Goal: Task Accomplishment & Management: Manage account settings

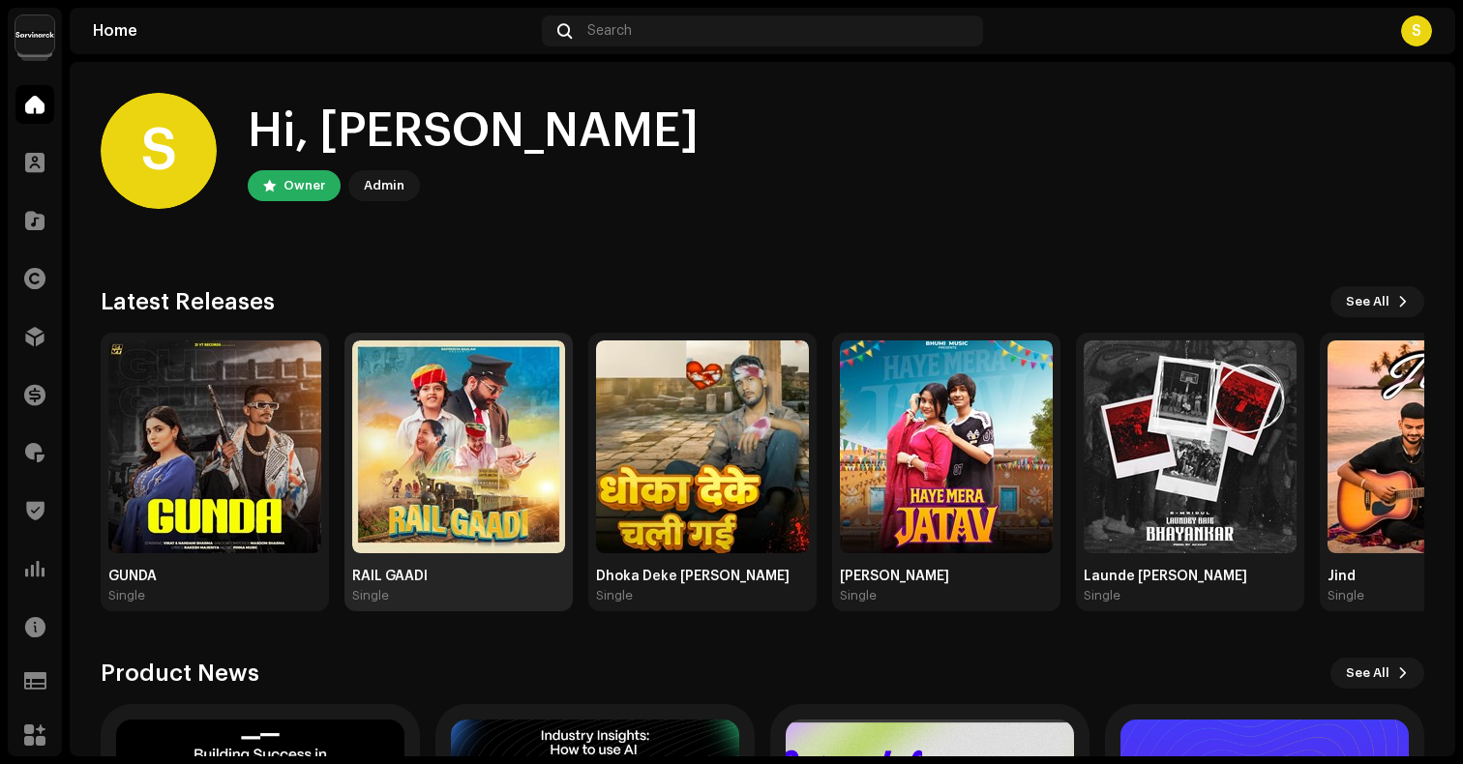
click at [499, 413] on img at bounding box center [458, 447] width 213 height 213
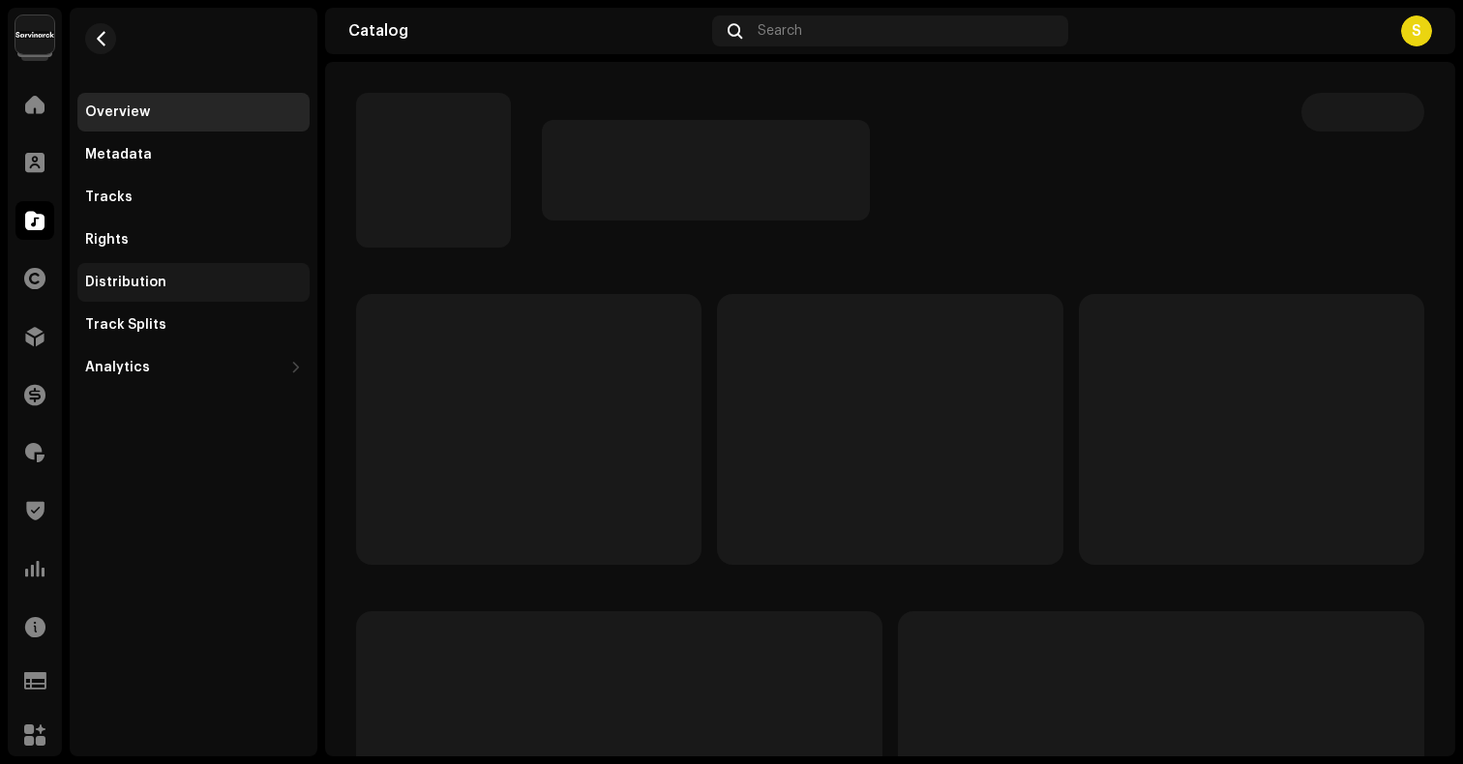
click at [199, 284] on div "Distribution" at bounding box center [193, 282] width 217 height 15
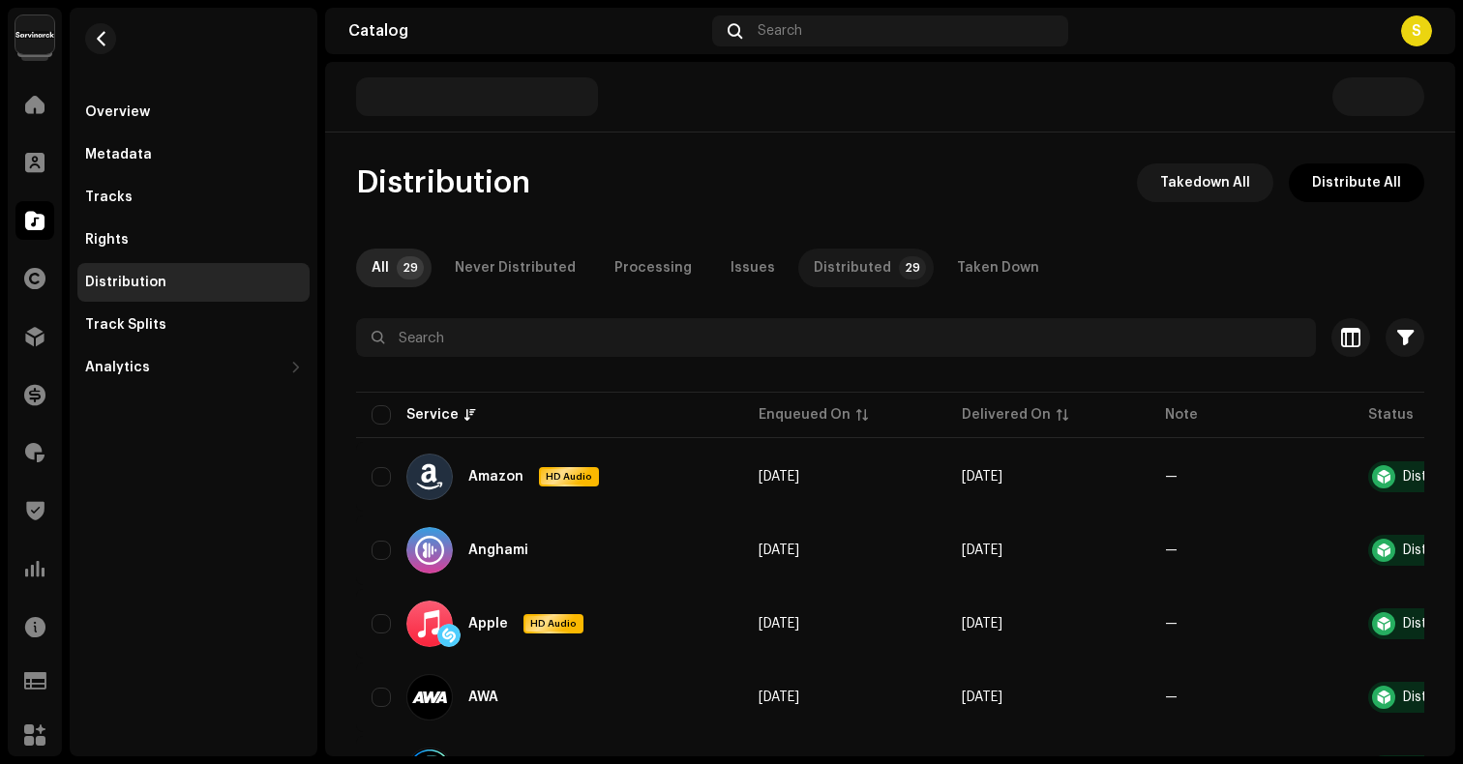
click at [866, 277] on p-tab "Distributed 29" at bounding box center [865, 268] width 135 height 39
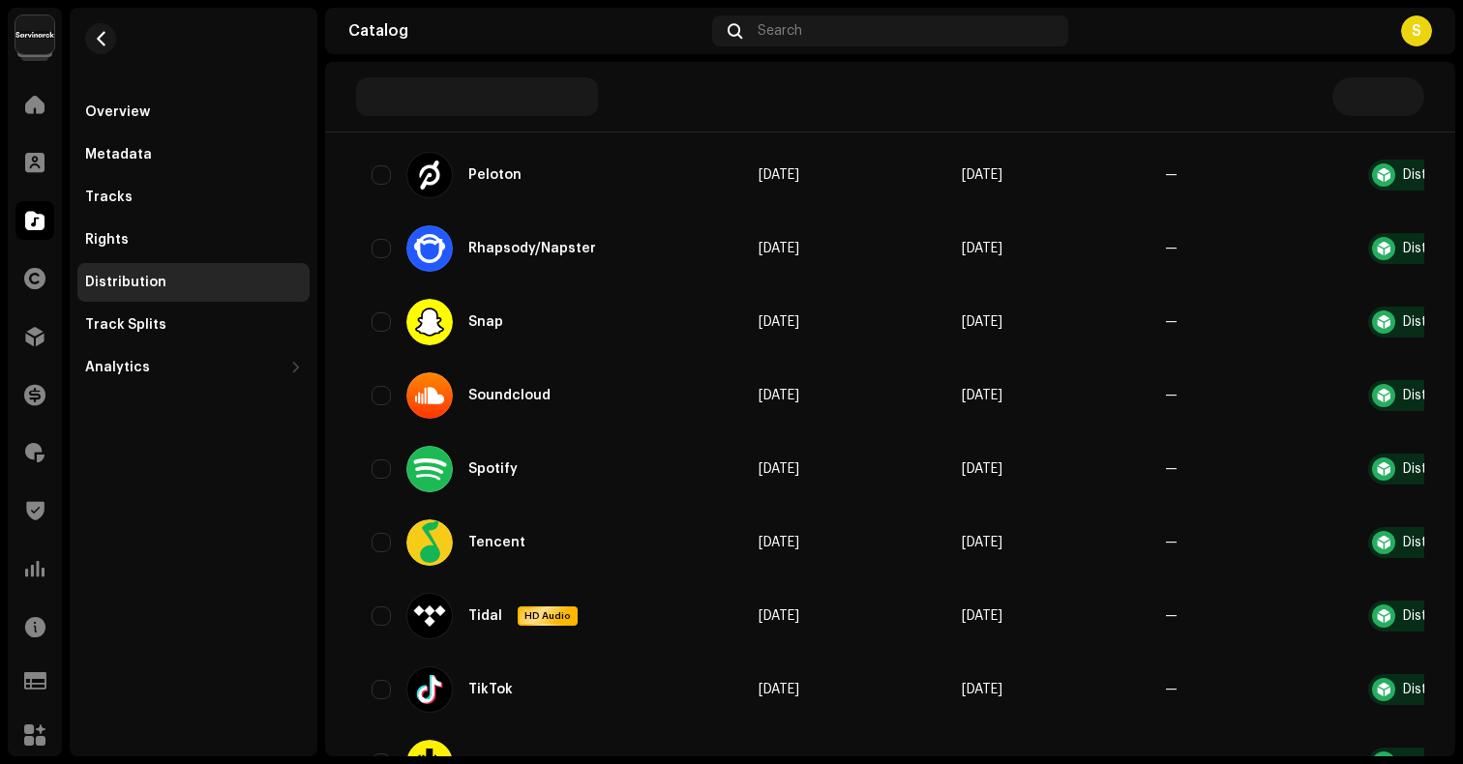
scroll to position [1877, 0]
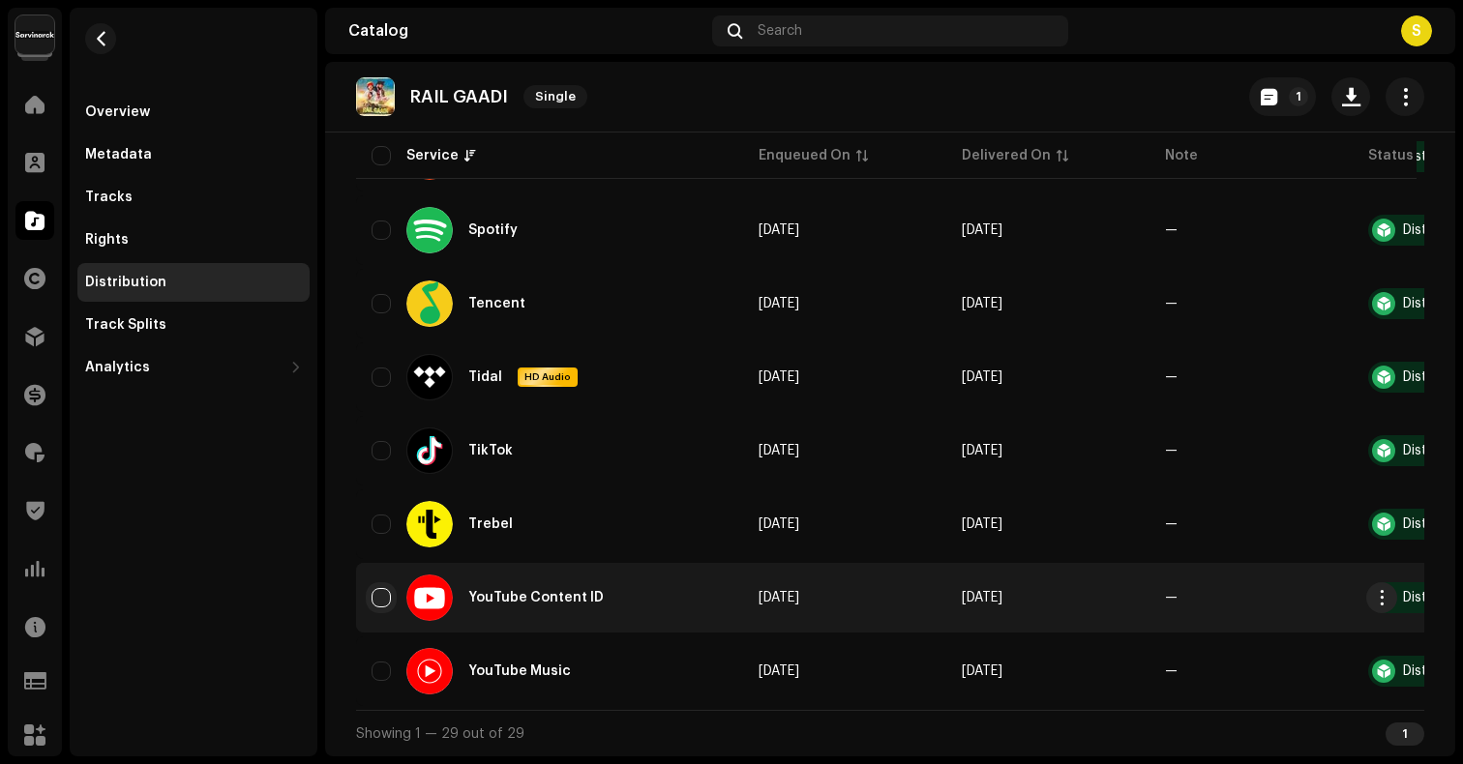
click at [382, 588] on input "checkbox" at bounding box center [381, 597] width 19 height 19
checkbox input "true"
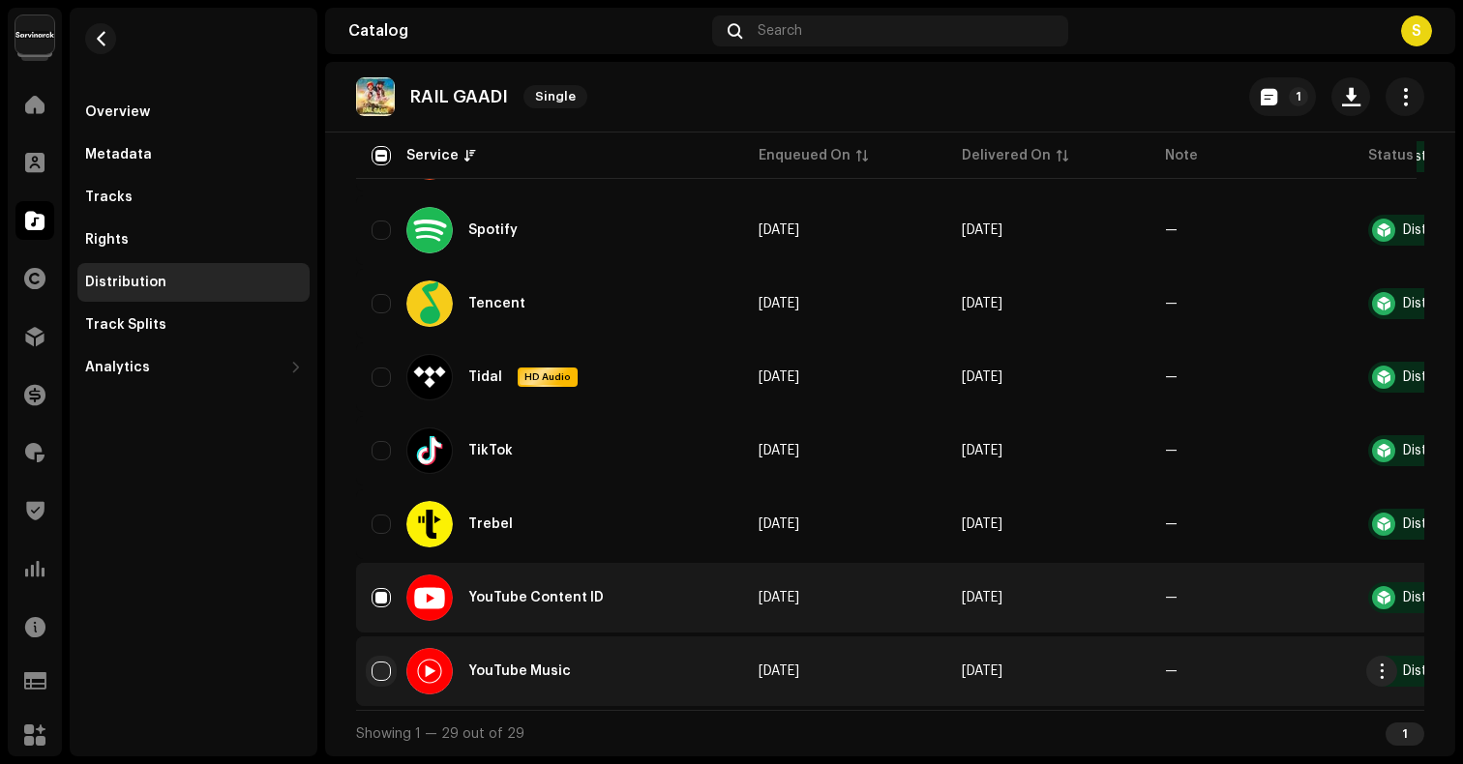
click at [385, 662] on input "Row Unselected" at bounding box center [381, 671] width 19 height 19
checkbox input "true"
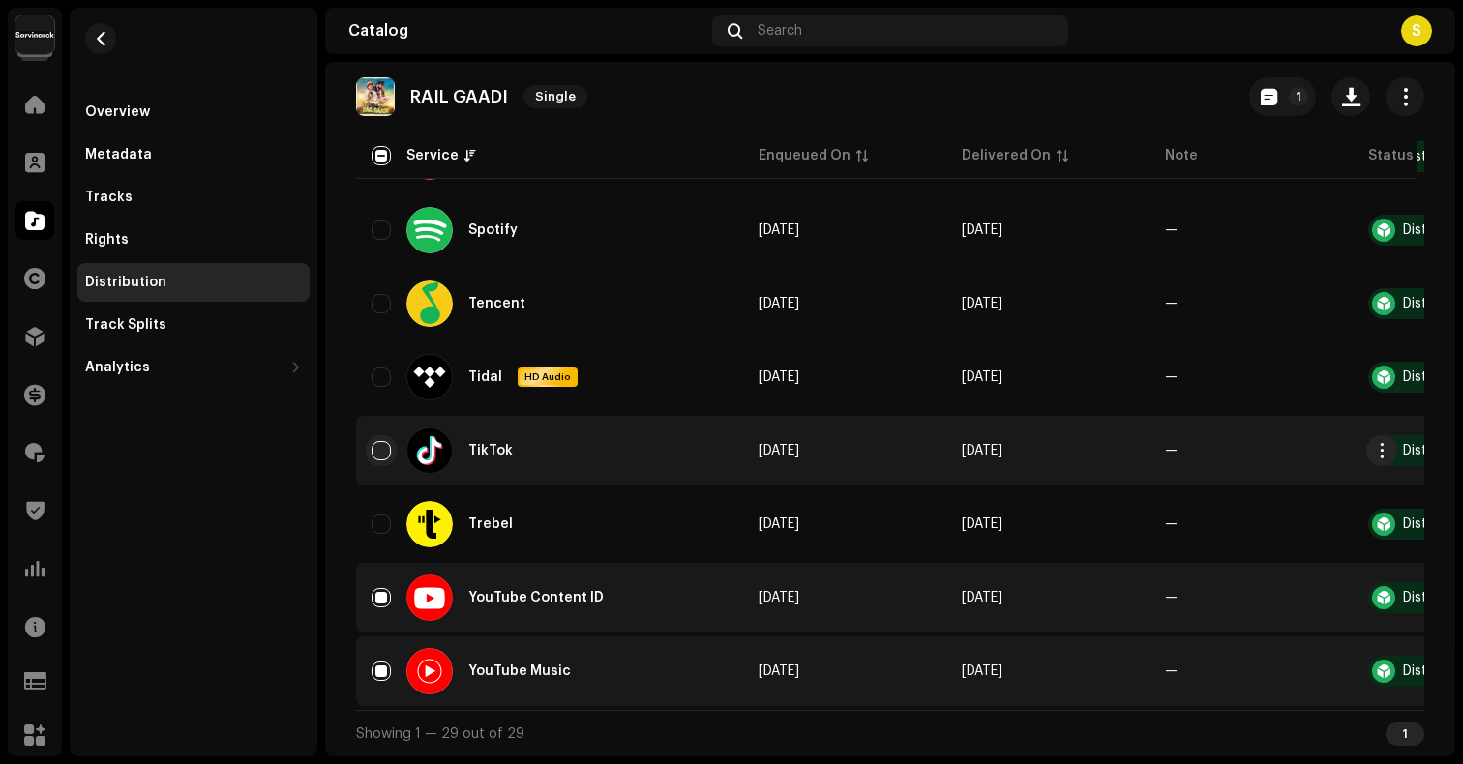
click at [378, 441] on input "Row Unselected" at bounding box center [381, 450] width 19 height 19
checkbox input "true"
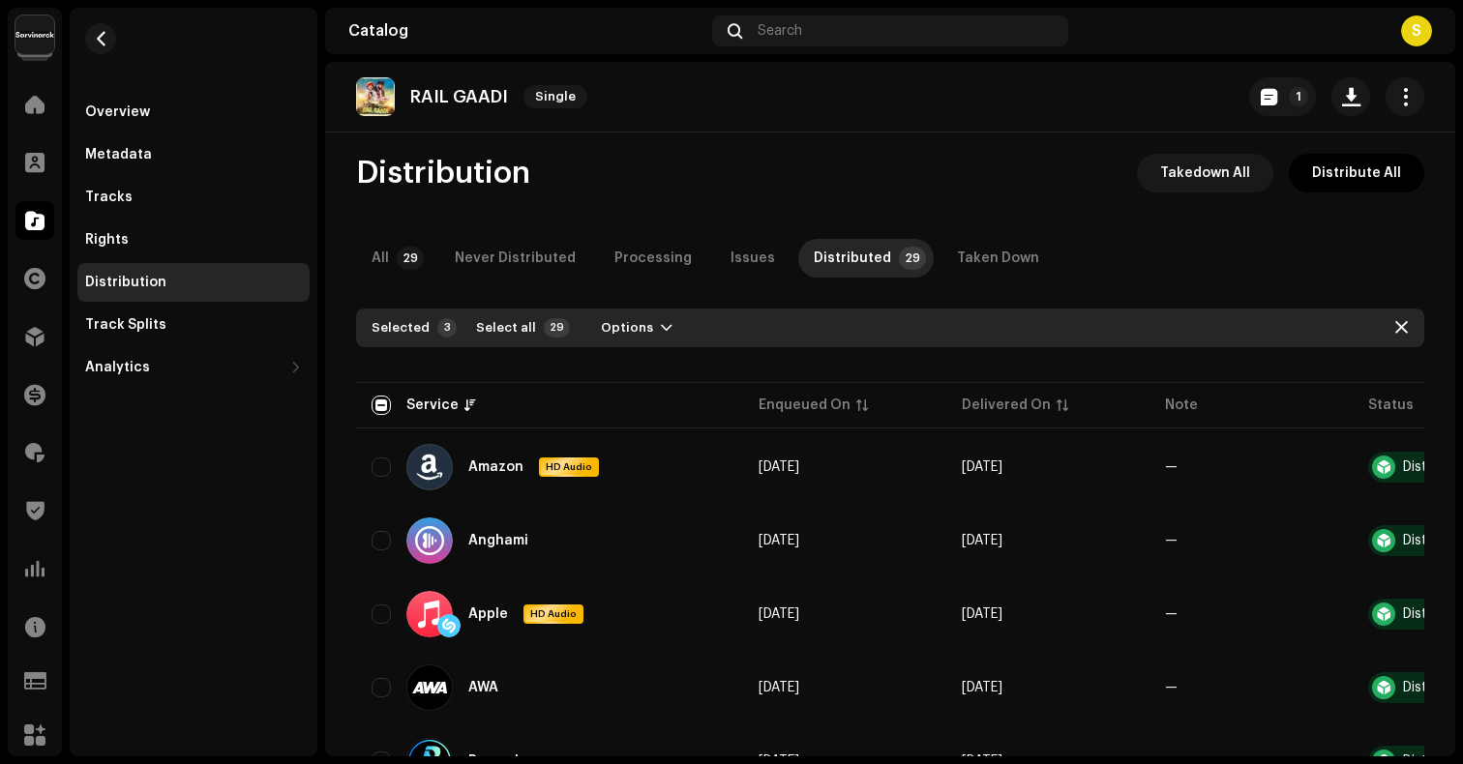
scroll to position [0, 0]
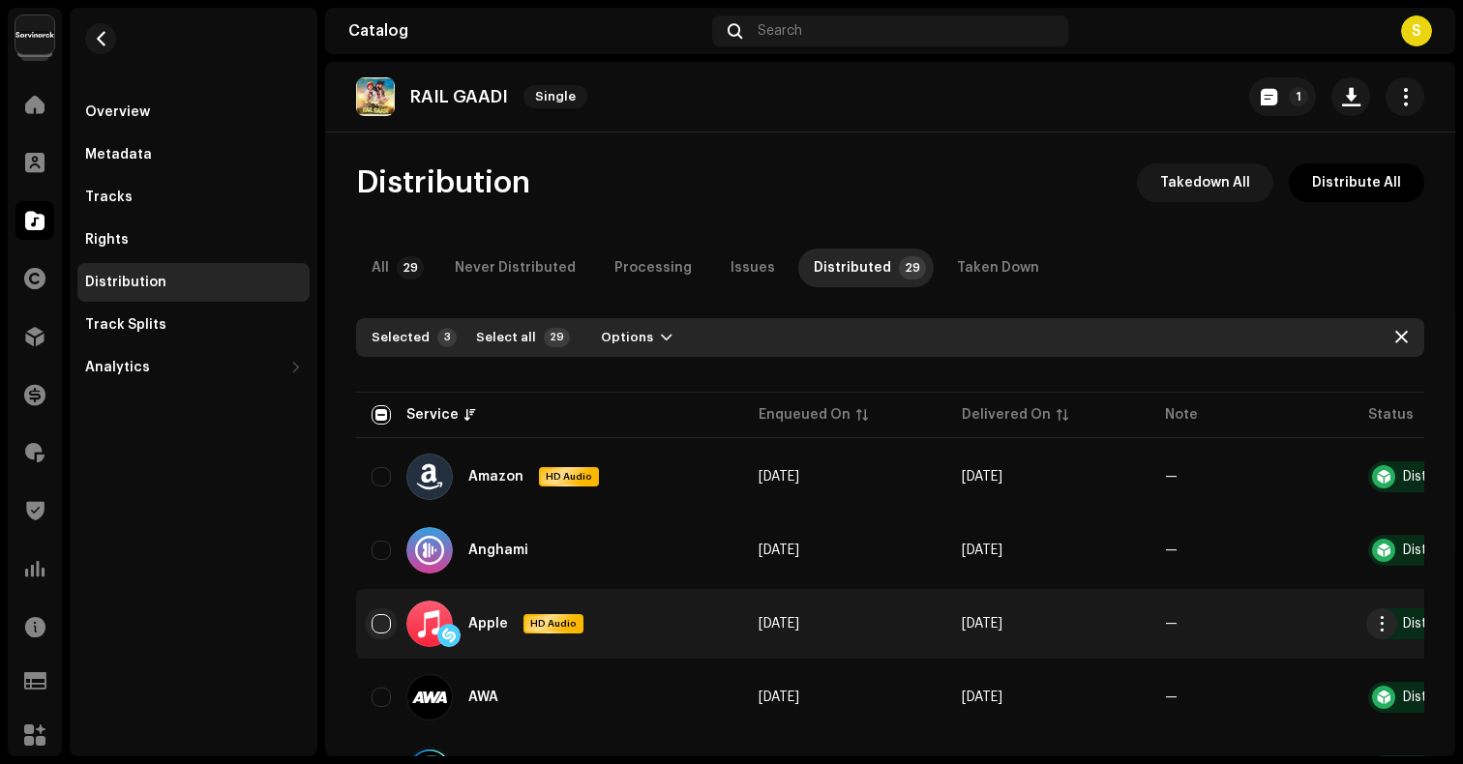
click at [384, 615] on input "Row Unselected" at bounding box center [381, 623] width 19 height 19
checkbox input "true"
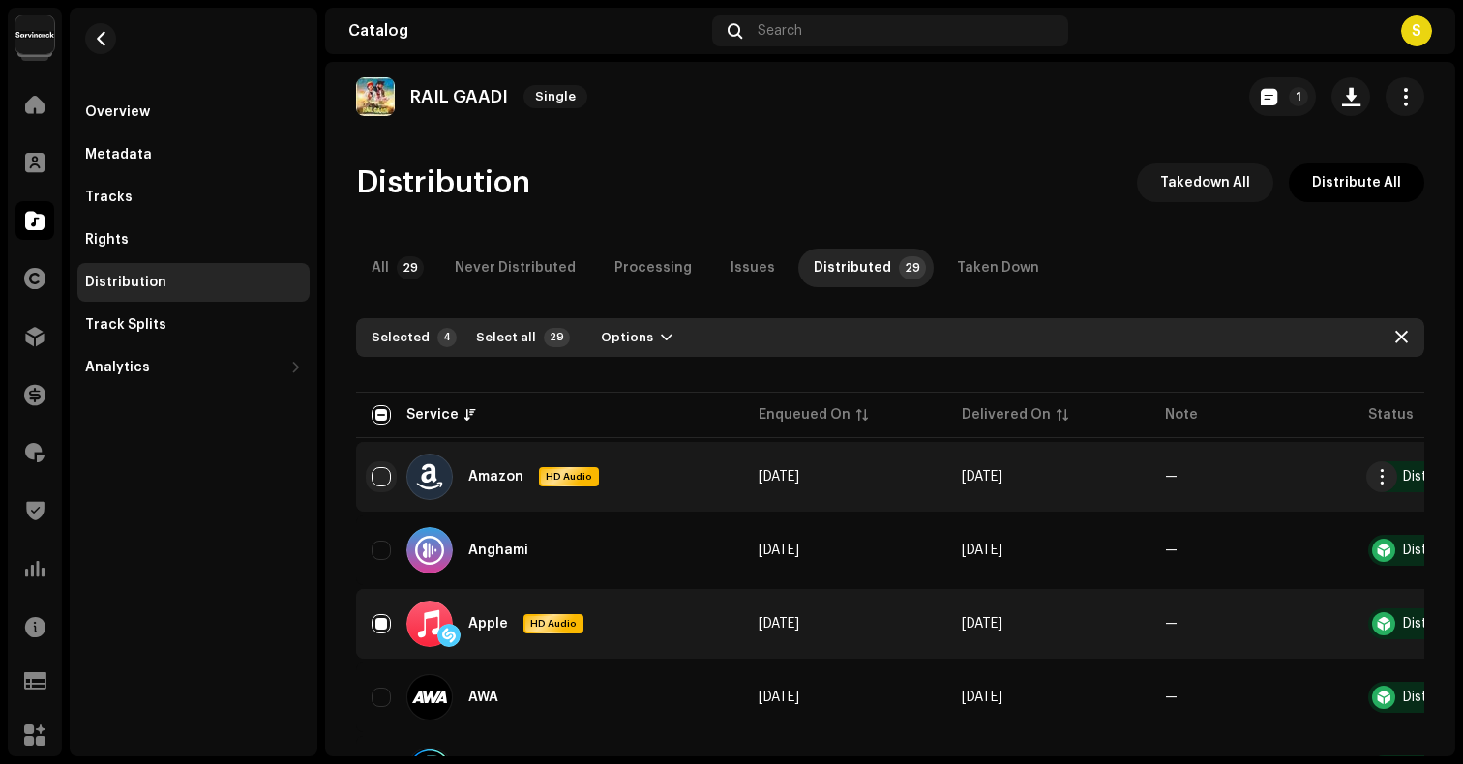
click at [378, 474] on input "Row Unselected" at bounding box center [381, 476] width 19 height 19
checkbox input "true"
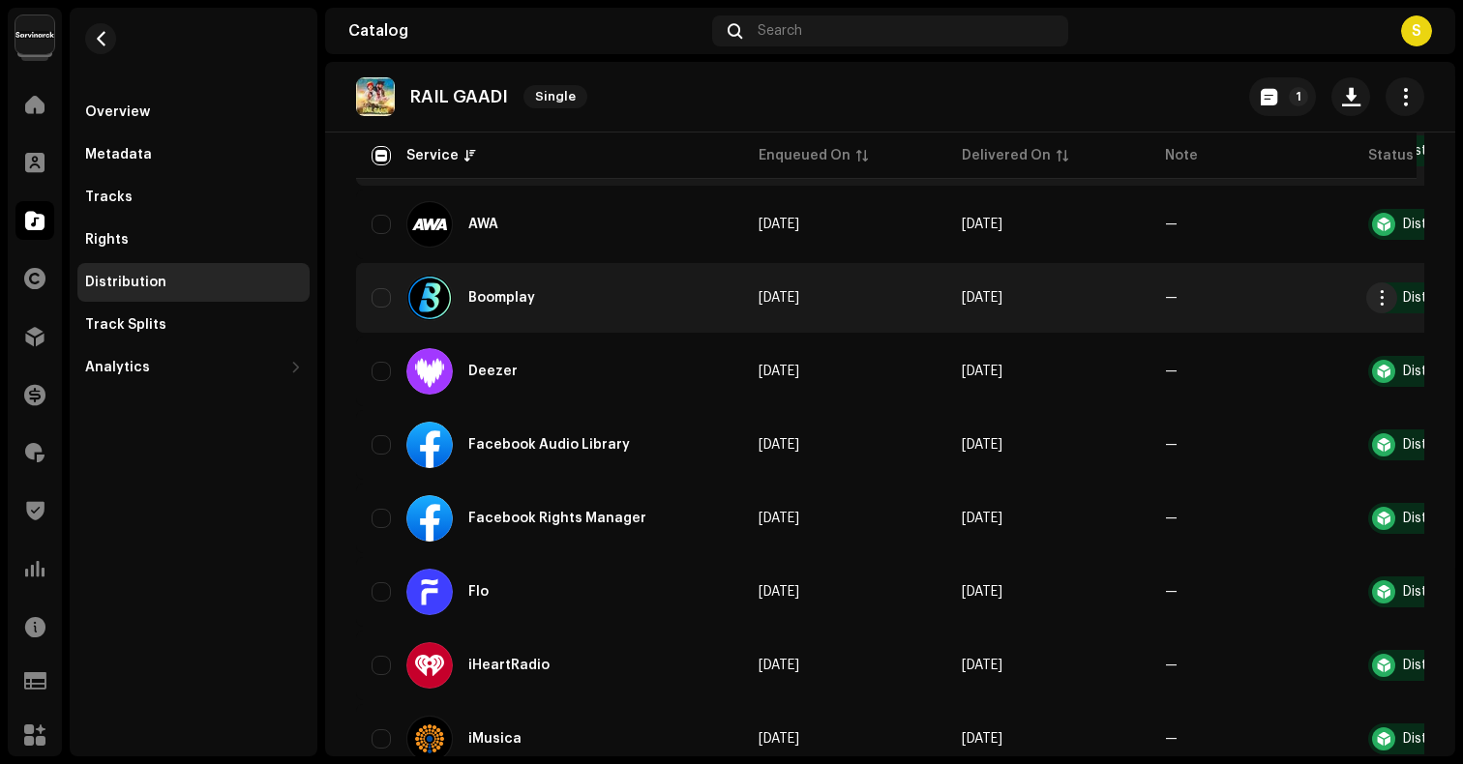
scroll to position [641, 0]
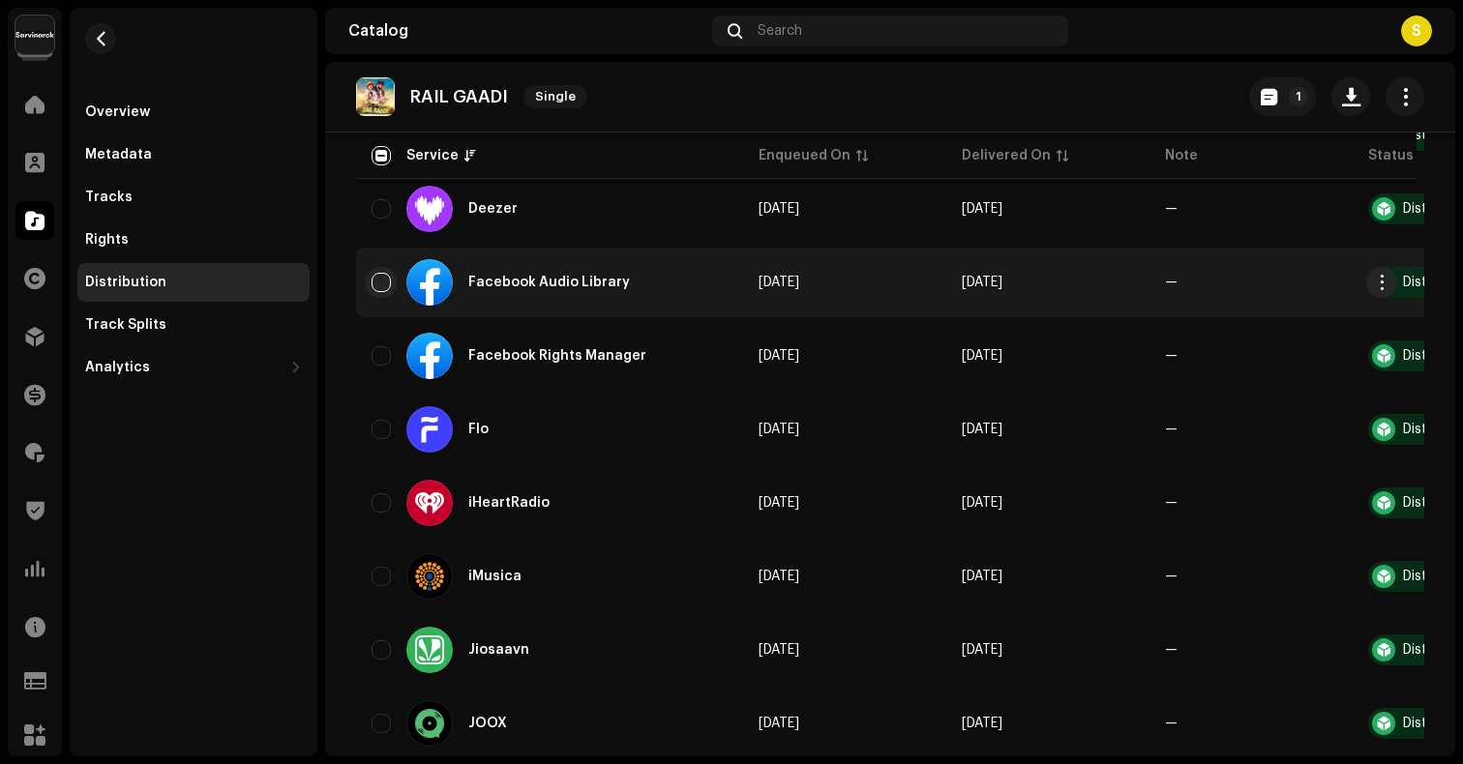
click at [383, 276] on input "Row Unselected" at bounding box center [381, 282] width 19 height 19
checkbox input "true"
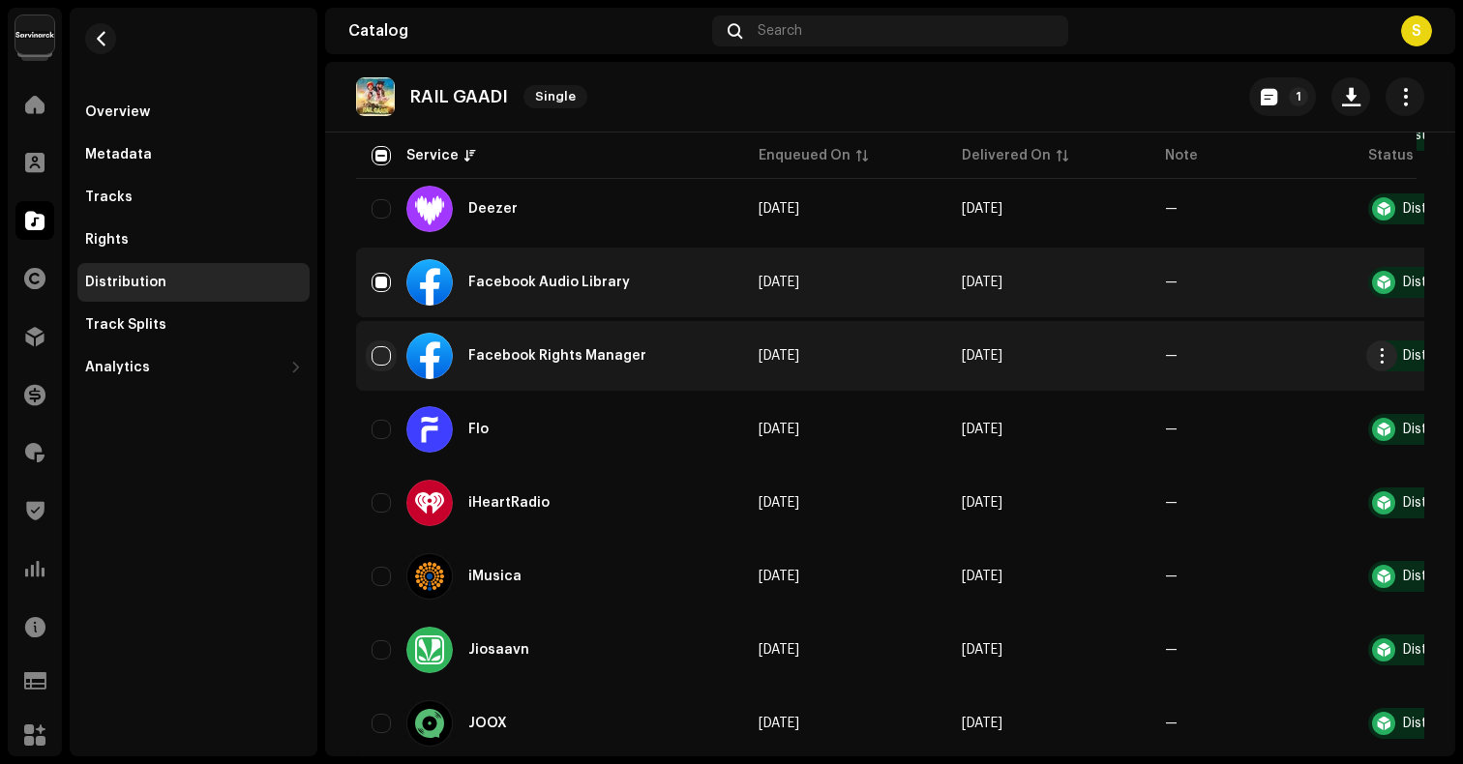
click at [380, 358] on input "Row Unselected" at bounding box center [381, 355] width 19 height 19
checkbox input "true"
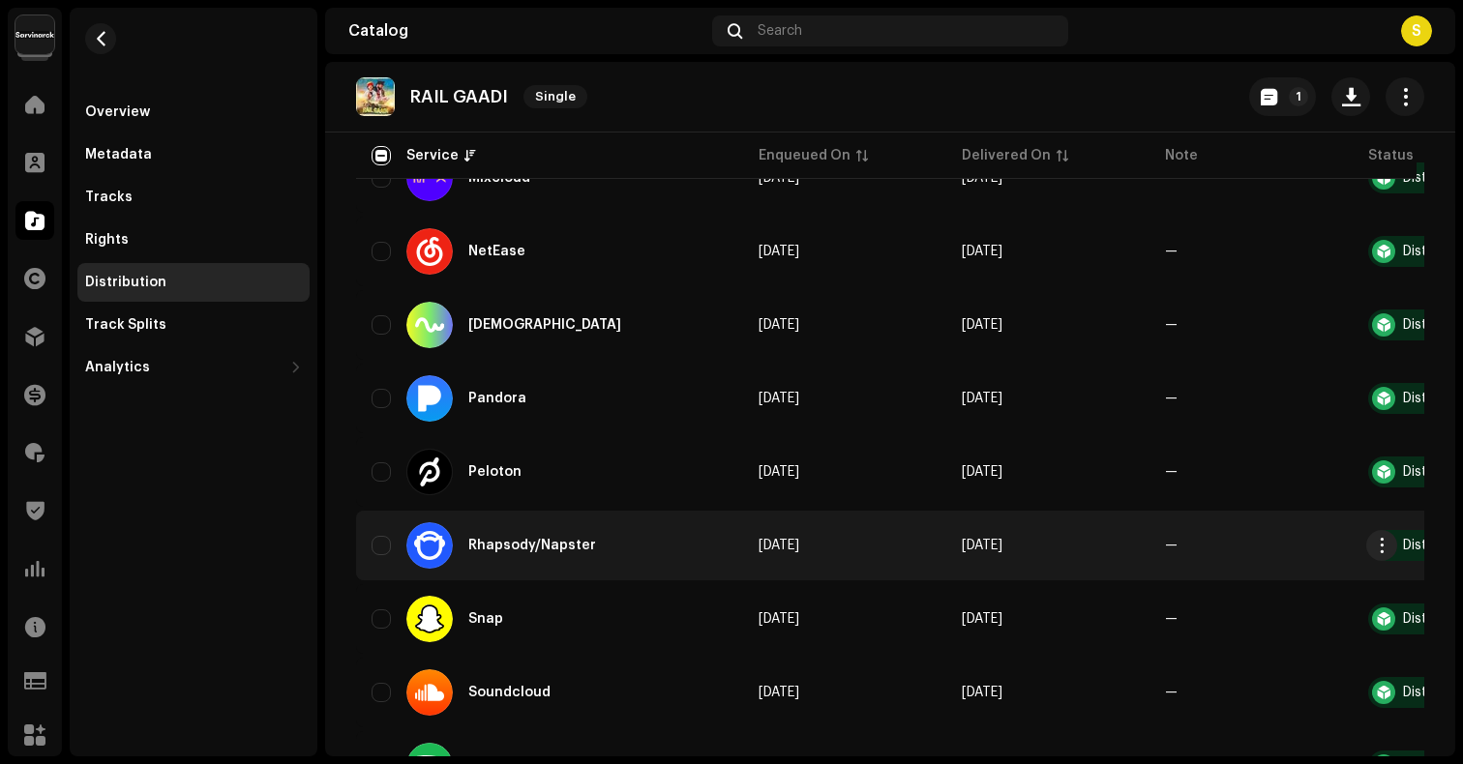
scroll to position [1342, 0]
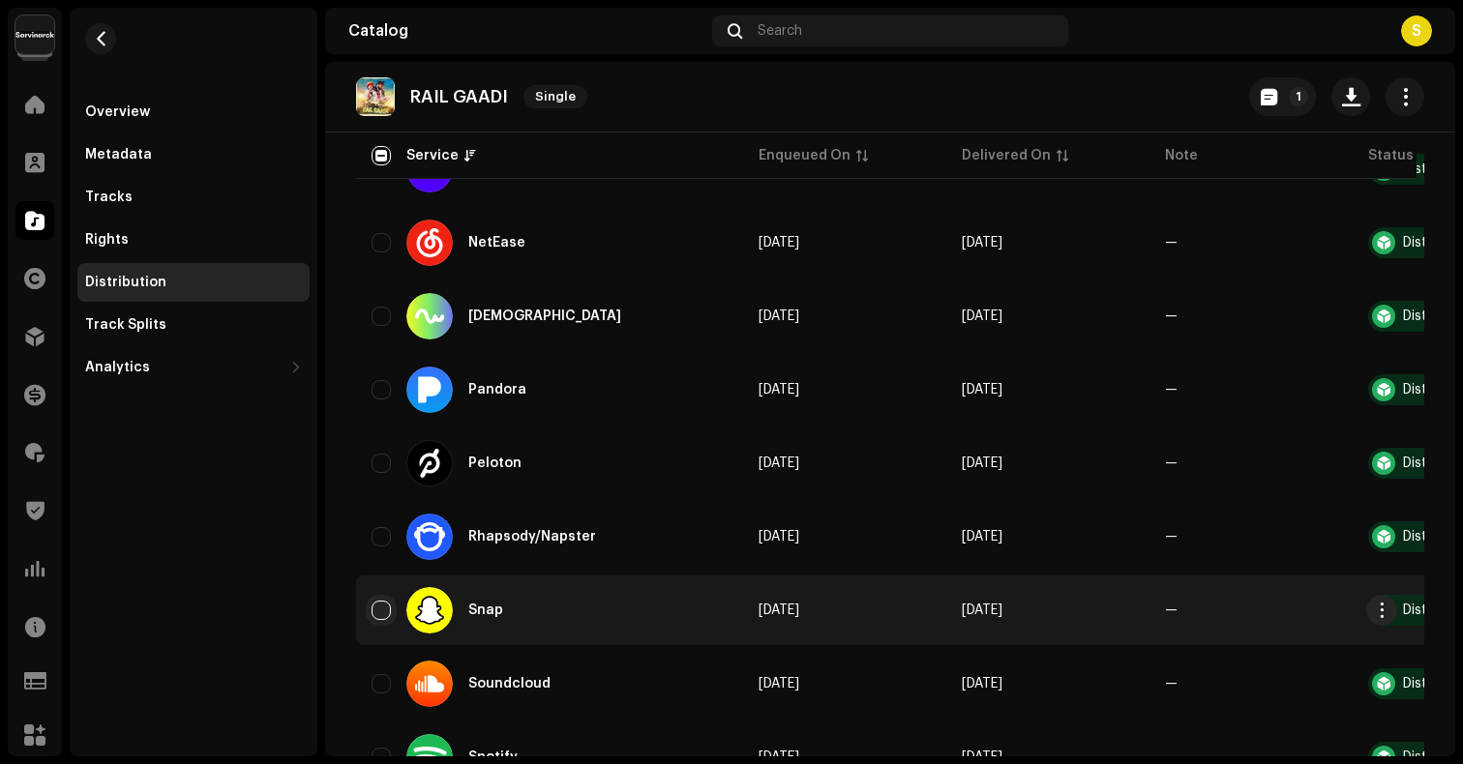
click at [384, 611] on input "Row Unselected" at bounding box center [381, 610] width 19 height 19
checkbox input "true"
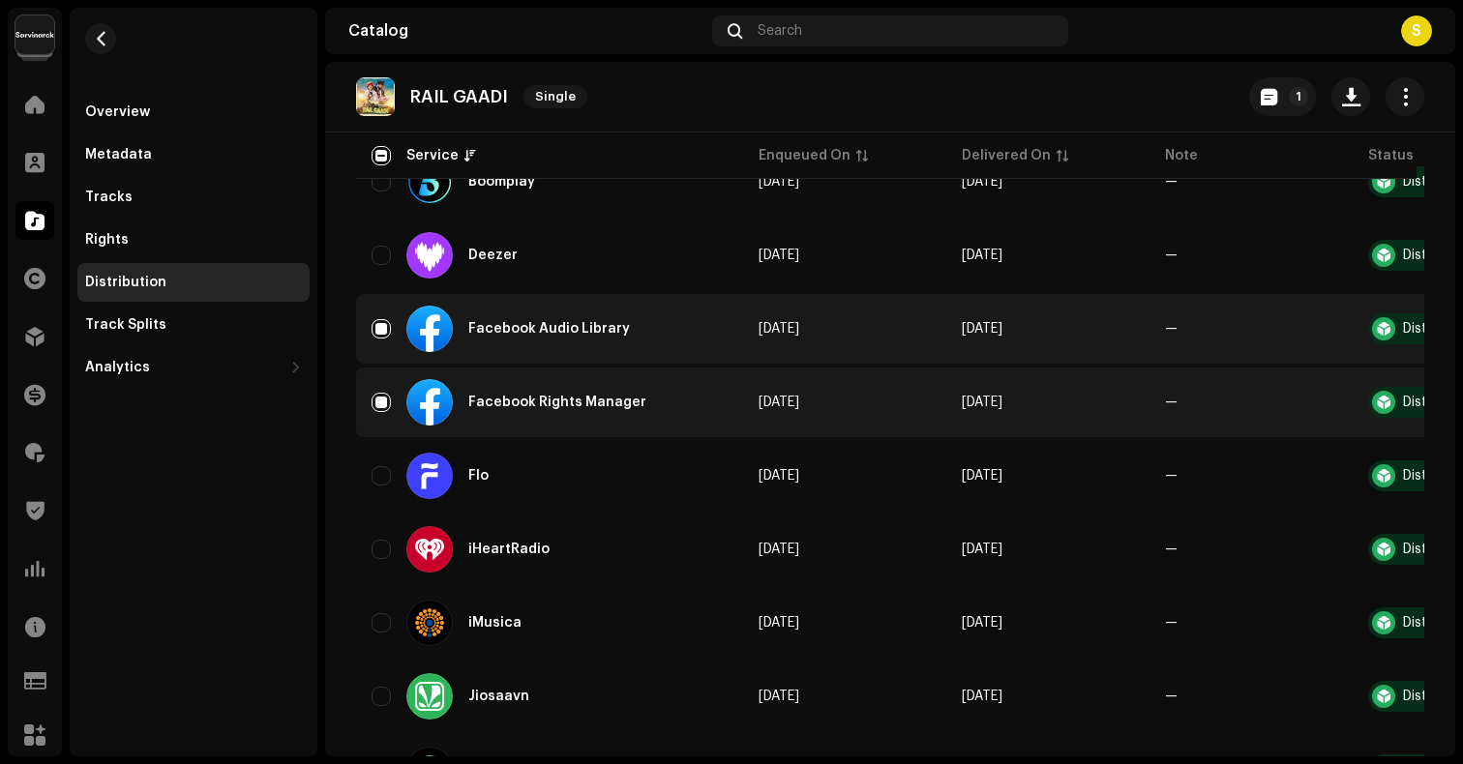
scroll to position [0, 0]
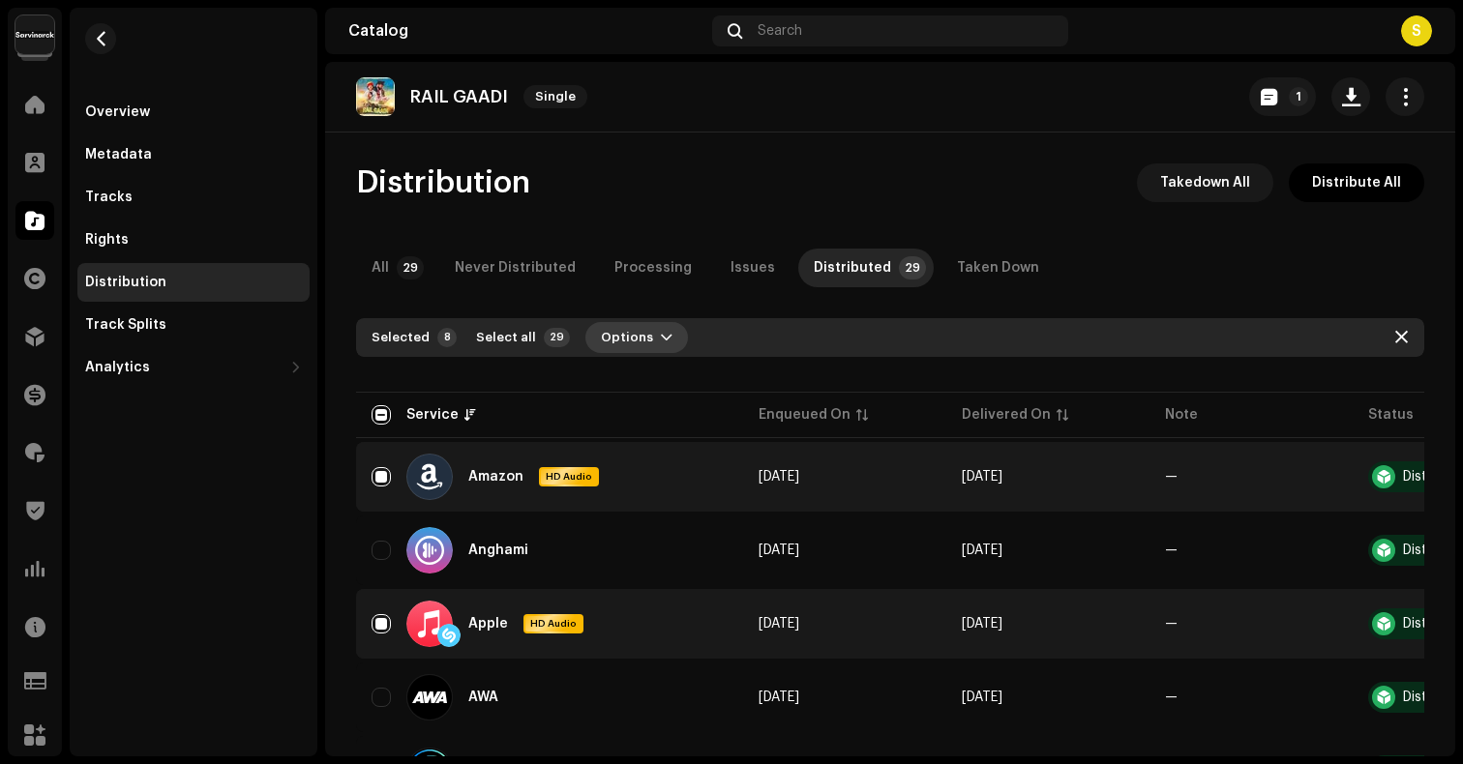
click at [614, 339] on span "Options" at bounding box center [627, 337] width 52 height 39
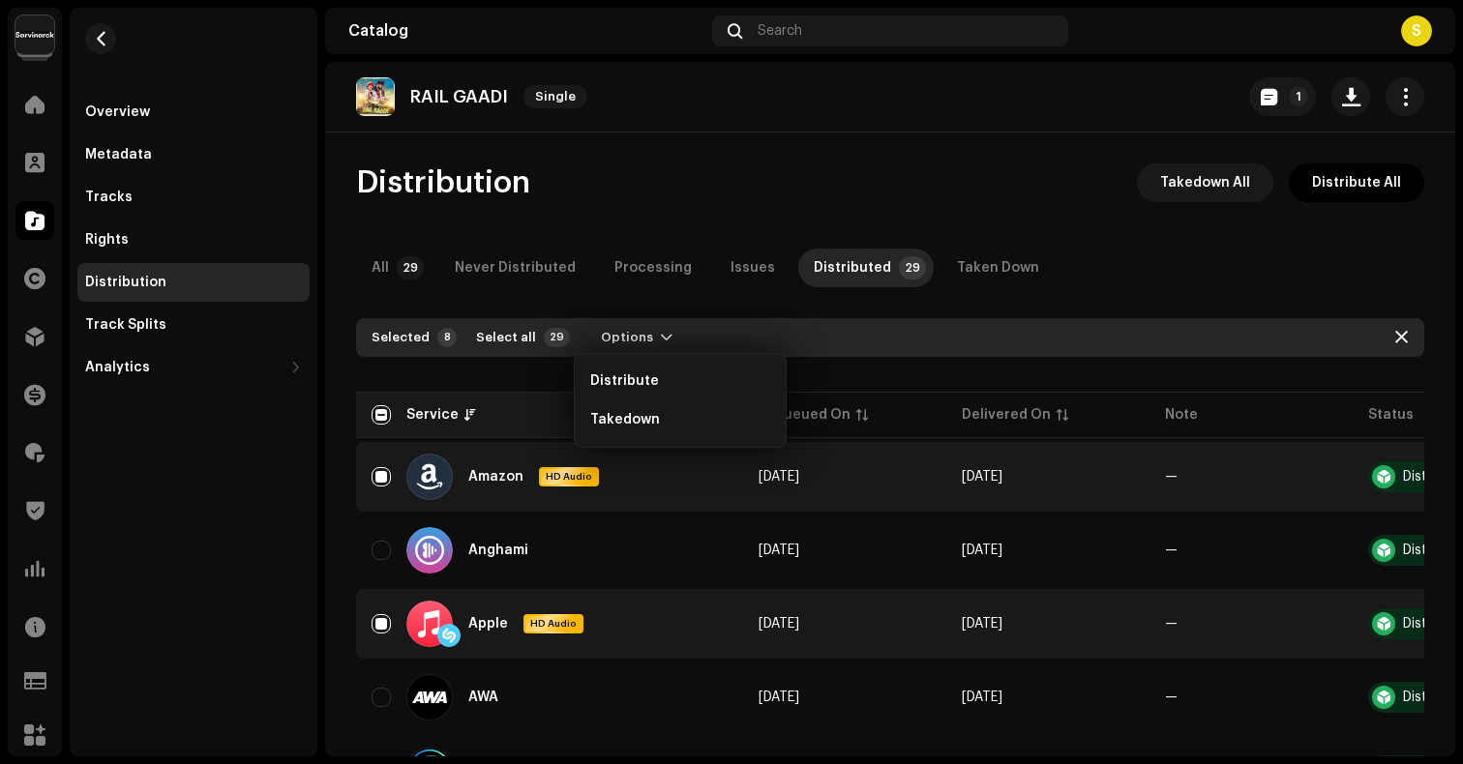
click at [516, 396] on th "Service" at bounding box center [549, 415] width 387 height 46
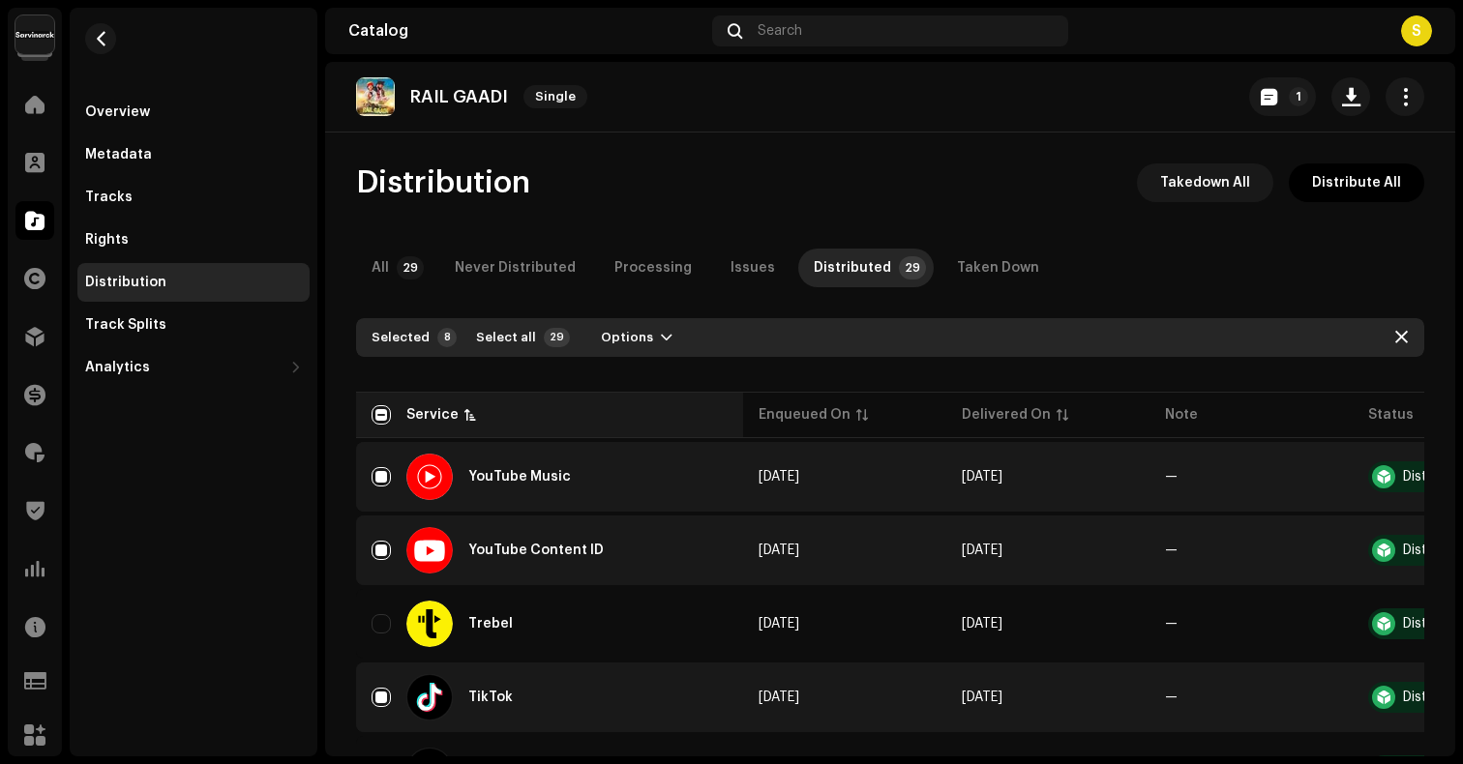
click at [516, 397] on th "Service" at bounding box center [549, 415] width 387 height 46
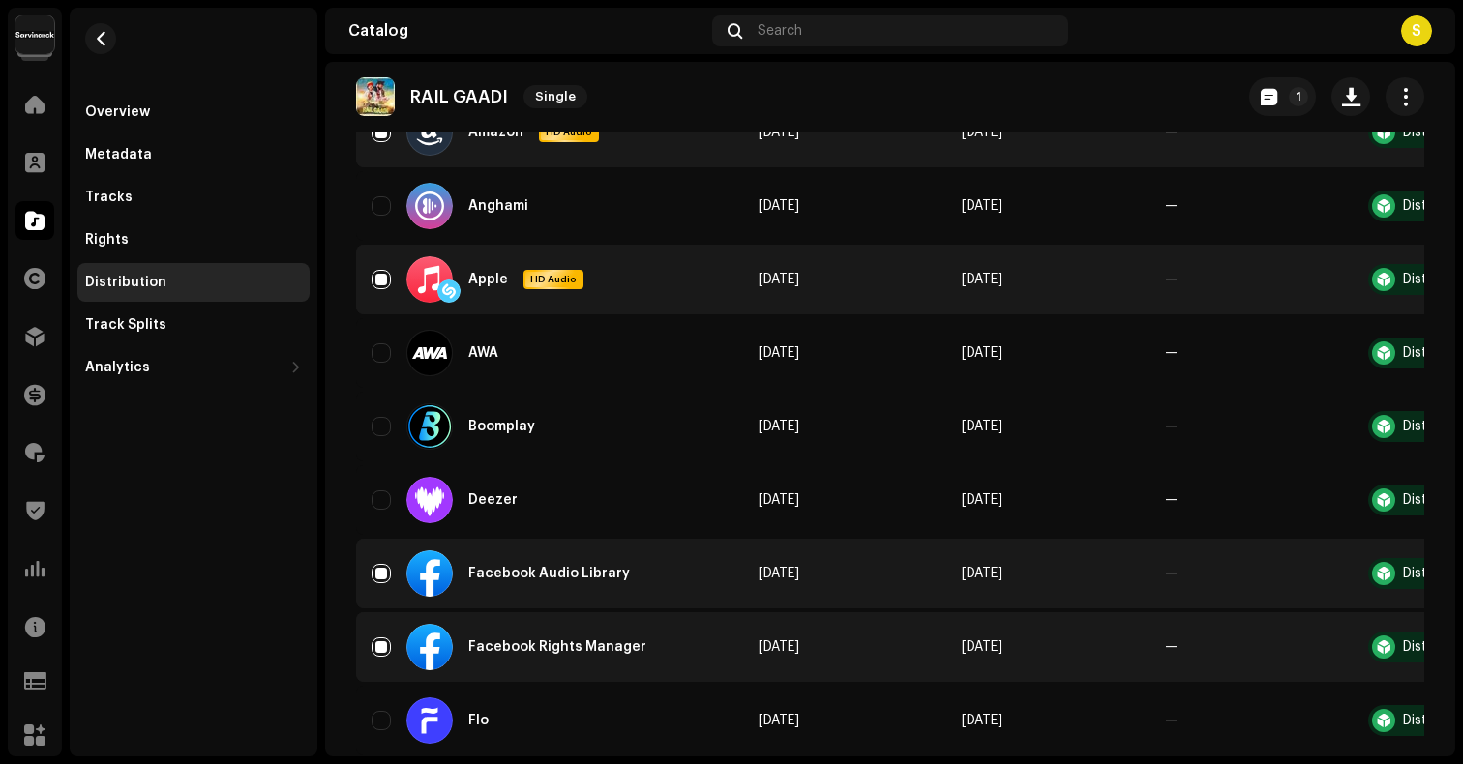
scroll to position [634, 0]
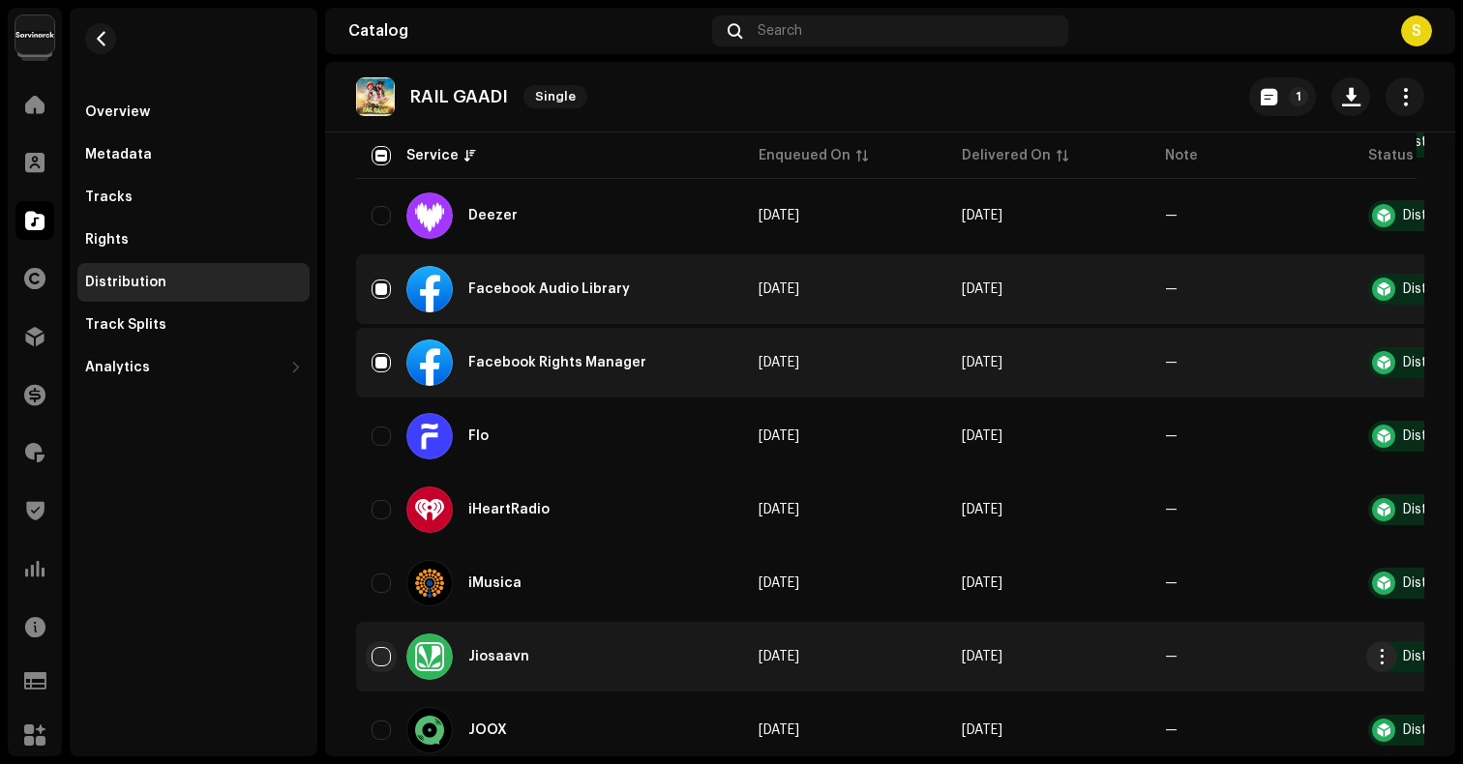
click at [388, 660] on input "Row Unselected" at bounding box center [381, 656] width 19 height 19
checkbox input "true"
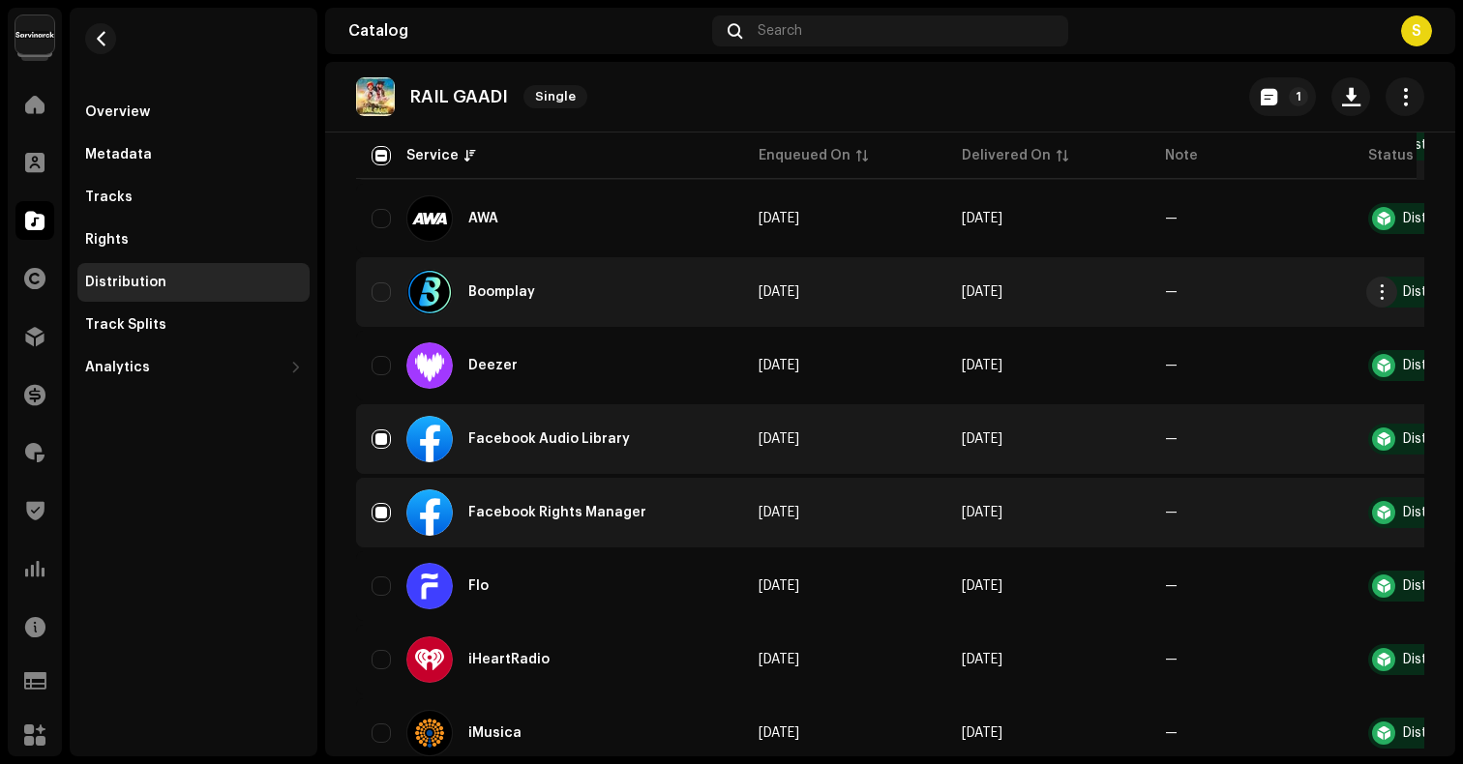
scroll to position [0, 0]
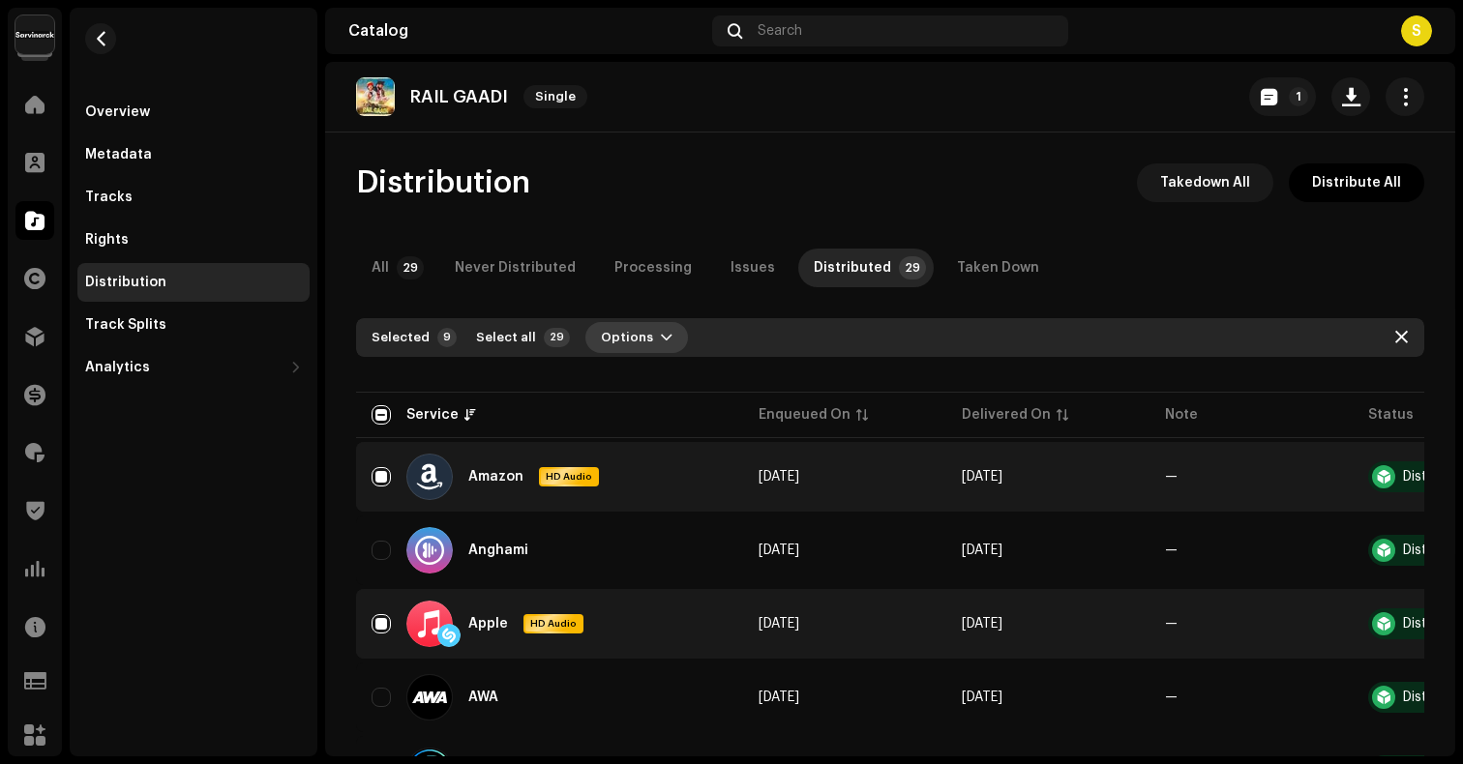
click at [636, 329] on span "Options" at bounding box center [627, 337] width 52 height 39
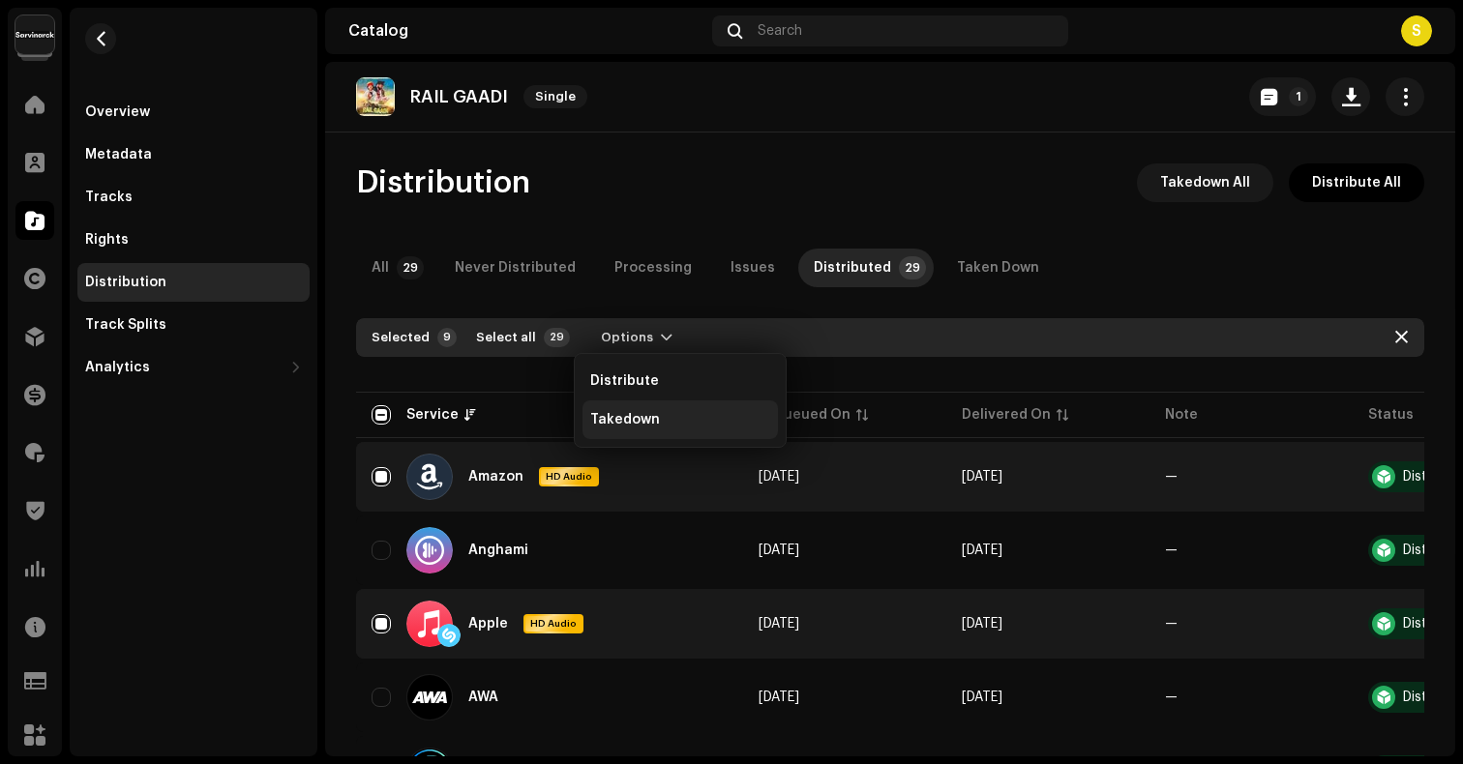
click at [636, 434] on div "Takedown" at bounding box center [680, 420] width 195 height 39
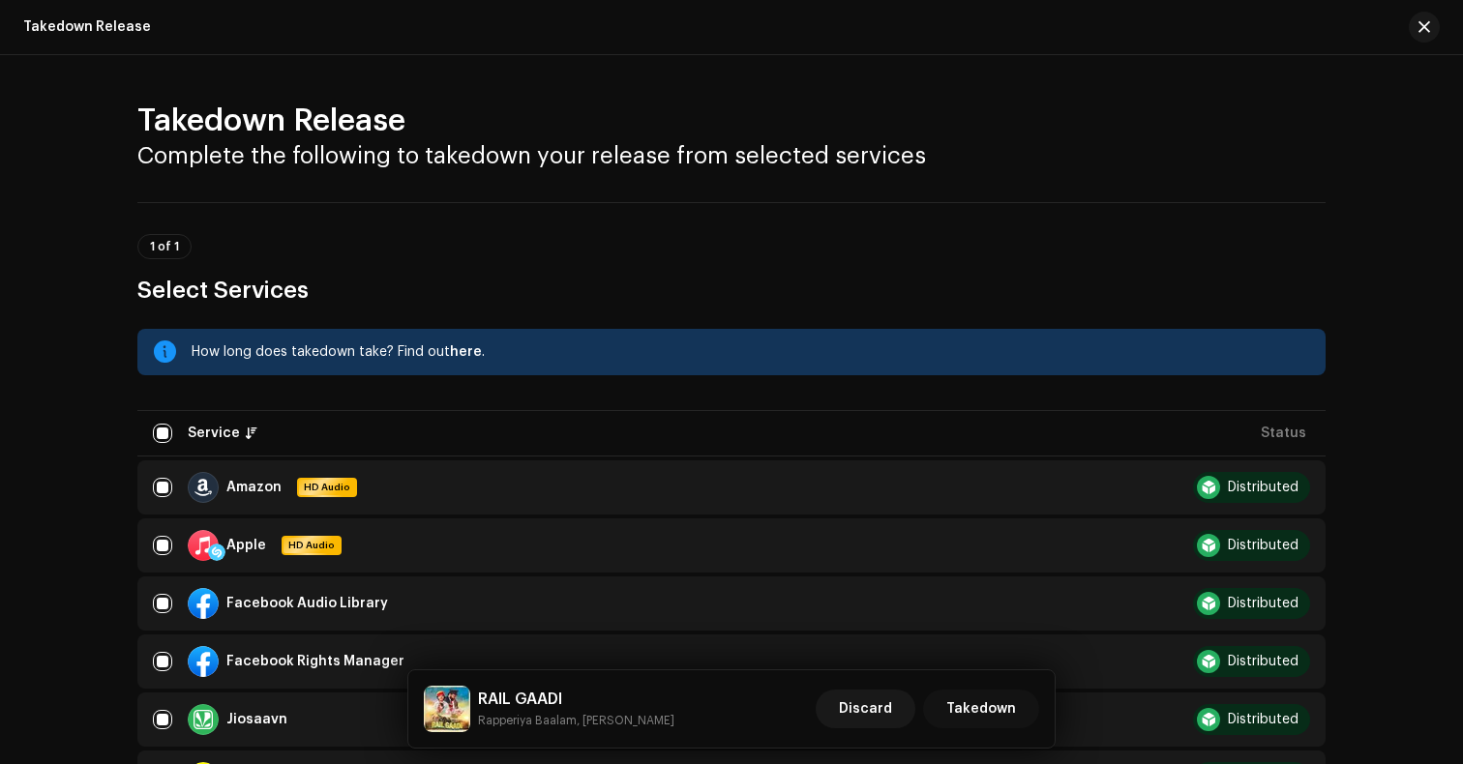
click at [1007, 705] on span "Takedown" at bounding box center [981, 709] width 70 height 39
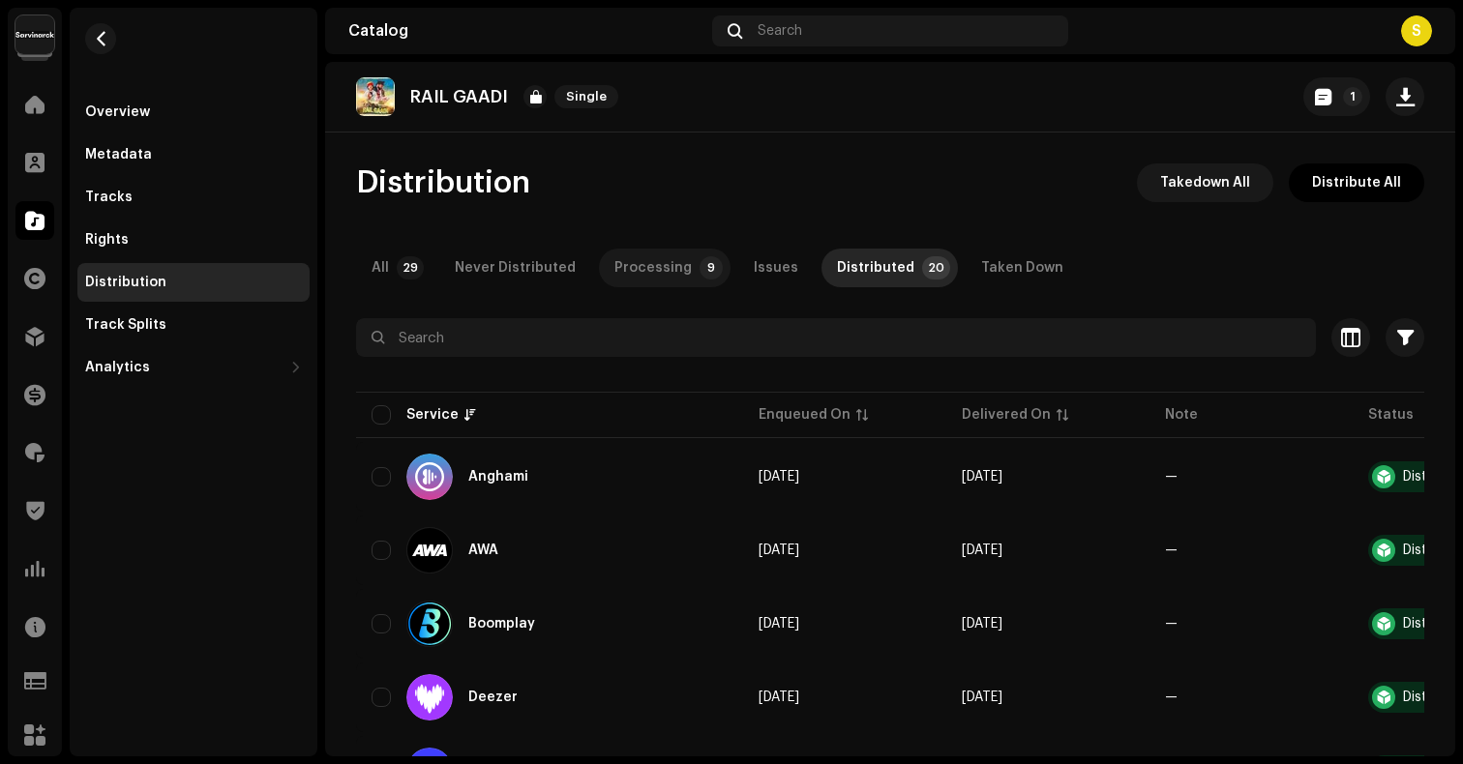
click at [632, 275] on div "Processing" at bounding box center [652, 268] width 77 height 39
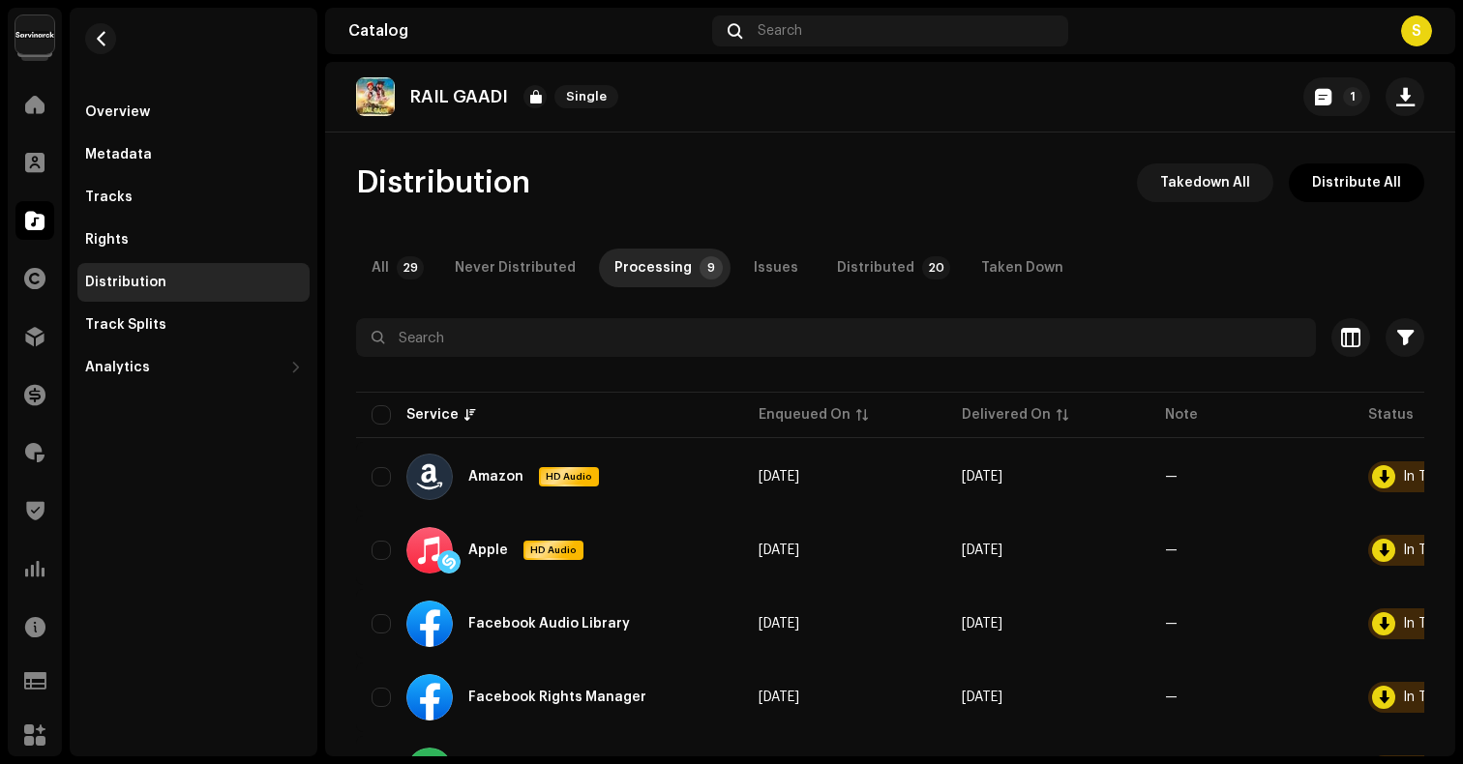
click at [18, 315] on div "Distribution" at bounding box center [35, 337] width 54 height 54
click at [32, 319] on div at bounding box center [34, 336] width 39 height 39
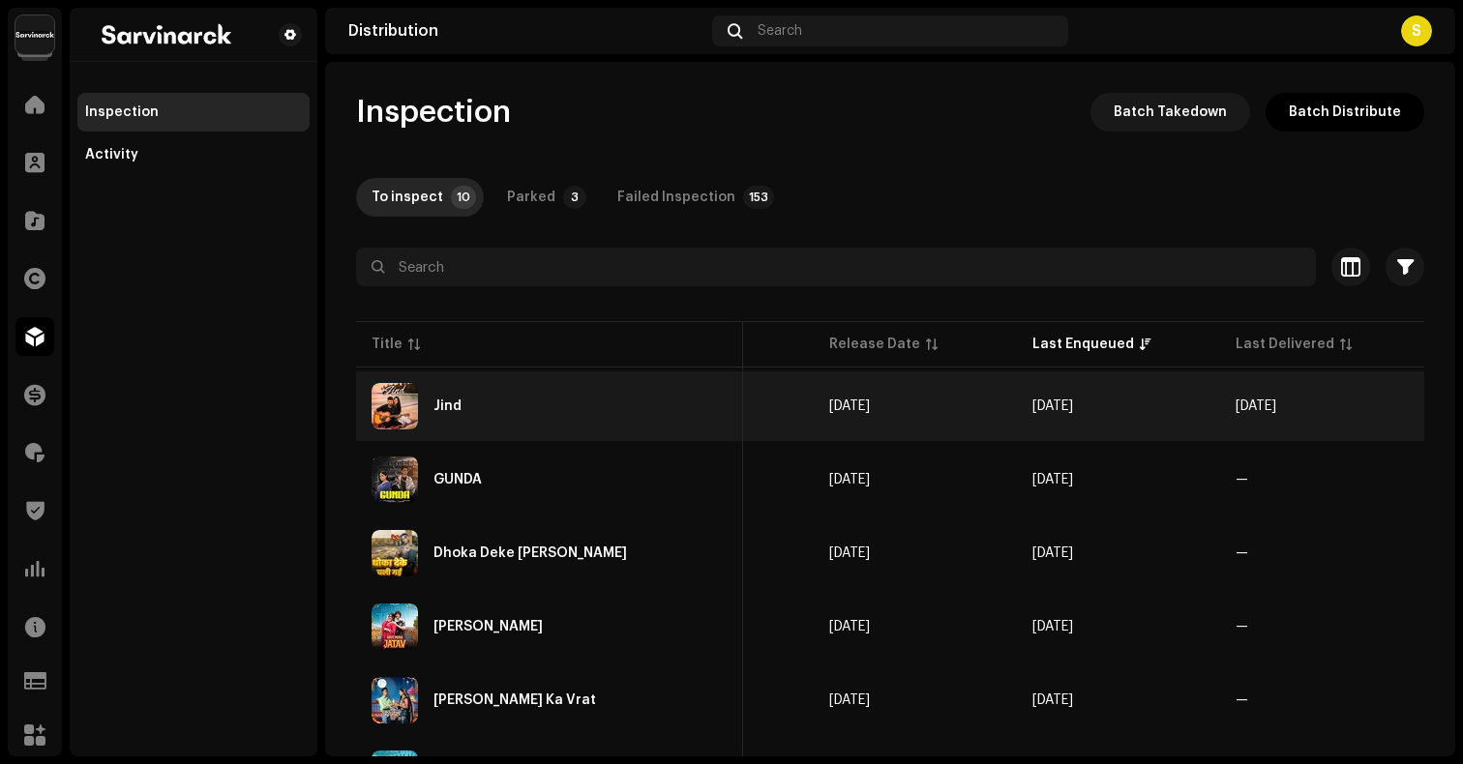
scroll to position [0, 462]
